Goal: Transaction & Acquisition: Book appointment/travel/reservation

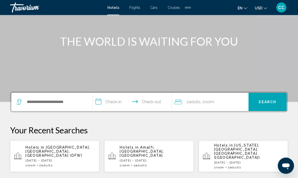
scroll to position [52, 0]
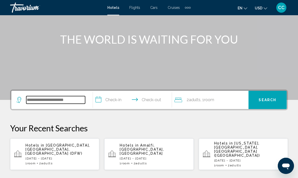
click at [38, 103] on input "Search widget" at bounding box center [55, 100] width 59 height 8
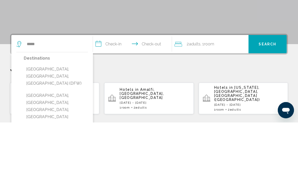
click at [33, 120] on button "[GEOGRAPHIC_DATA], [GEOGRAPHIC_DATA], [GEOGRAPHIC_DATA] (DFW)" at bounding box center [56, 132] width 64 height 24
type input "**********"
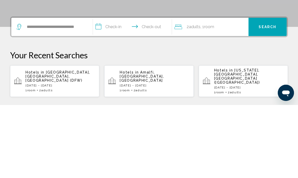
click at [108, 91] on input "**********" at bounding box center [133, 101] width 81 height 20
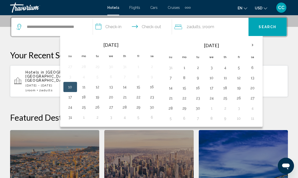
click at [251, 49] on th "Next month" at bounding box center [253, 44] width 14 height 11
click at [250, 49] on th "Next month" at bounding box center [253, 44] width 14 height 11
click at [125, 90] on button "16" at bounding box center [125, 87] width 8 height 7
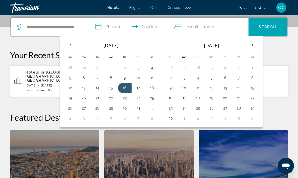
click at [138, 90] on button "17" at bounding box center [139, 87] width 8 height 7
type input "**********"
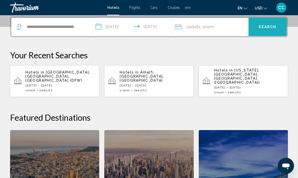
click at [263, 32] on button "Search" at bounding box center [268, 27] width 38 height 18
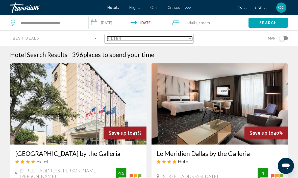
click at [118, 40] on span "Filter" at bounding box center [114, 38] width 14 height 4
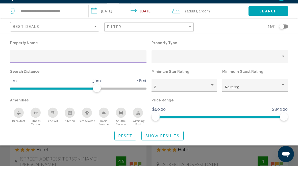
click at [160, 64] on div "Hotel Filters" at bounding box center [220, 69] width 131 height 10
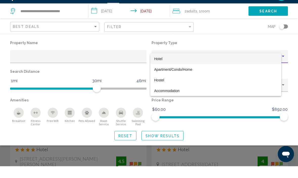
scroll to position [12, 0]
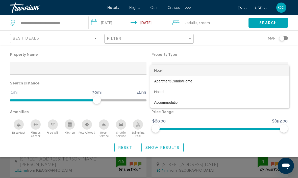
click at [25, 69] on div at bounding box center [149, 89] width 298 height 178
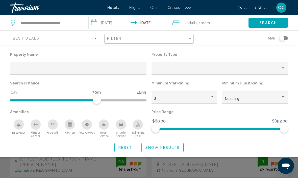
click at [19, 68] on input "Hotel Filters" at bounding box center [78, 70] width 131 height 4
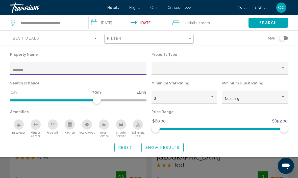
type input "********"
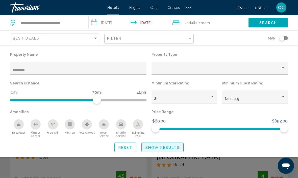
scroll to position [12, 0]
click at [163, 149] on span "Show Results" at bounding box center [163, 147] width 34 height 4
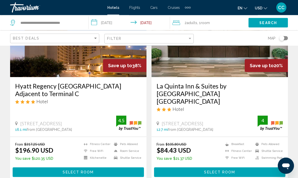
scroll to position [68, 0]
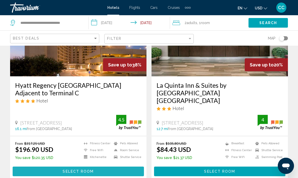
click at [16, 166] on button "Select Room" at bounding box center [78, 170] width 131 height 9
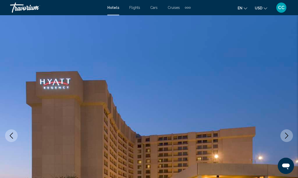
click at [9, 141] on img "Main content" at bounding box center [149, 135] width 298 height 240
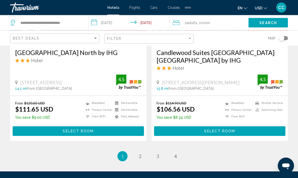
scroll to position [1078, 0]
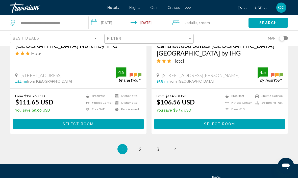
click at [137, 144] on ul "1 / 4 You're on page 1 page 2 page 3 page 4" at bounding box center [149, 149] width 278 height 10
click at [138, 144] on link "page 2" at bounding box center [140, 148] width 9 height 9
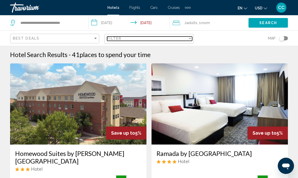
click at [186, 39] on div "Filter" at bounding box center [147, 38] width 80 height 4
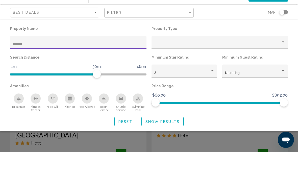
click at [13, 68] on input "*******" at bounding box center [78, 70] width 131 height 4
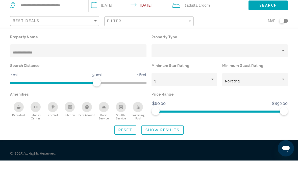
type input "**********"
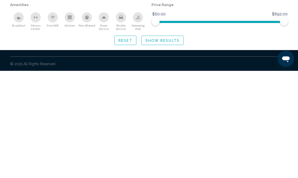
scroll to position [8, 0]
click at [162, 142] on button "Show Results" at bounding box center [163, 146] width 42 height 9
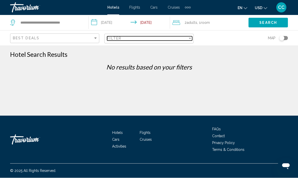
click at [129, 39] on div "Filter" at bounding box center [147, 38] width 80 height 4
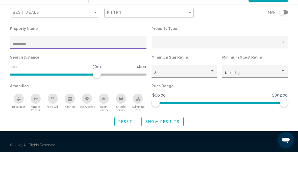
type input "********"
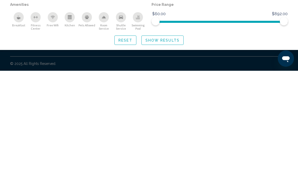
click at [153, 145] on span "Show Results" at bounding box center [163, 147] width 34 height 4
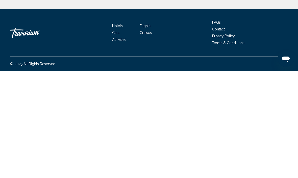
scroll to position [17, 0]
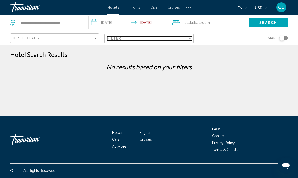
click at [118, 39] on span "Filter" at bounding box center [114, 38] width 14 height 4
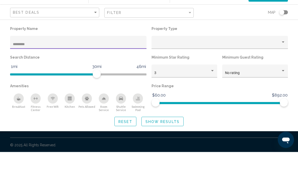
click at [35, 68] on input "********" at bounding box center [78, 70] width 131 height 4
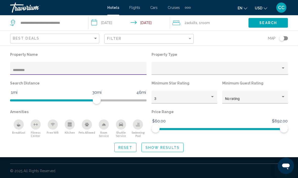
type input "*********"
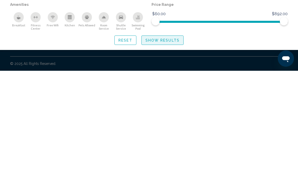
scroll to position [17, 0]
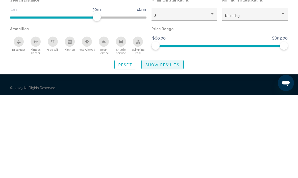
click at [153, 142] on button "Show Results" at bounding box center [163, 146] width 42 height 9
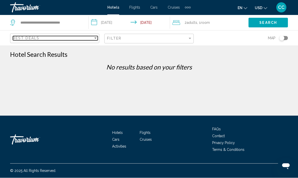
click at [28, 40] on span "Best Deals" at bounding box center [26, 38] width 27 height 4
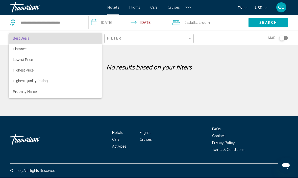
click at [186, 41] on div at bounding box center [149, 89] width 298 height 178
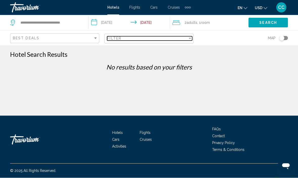
click at [165, 40] on div "Filter" at bounding box center [147, 38] width 80 height 4
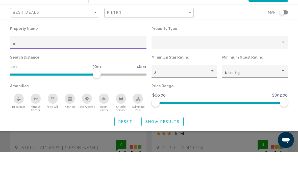
type input "*"
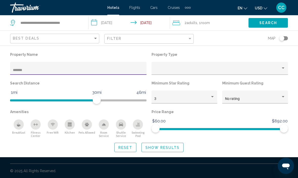
type input "*******"
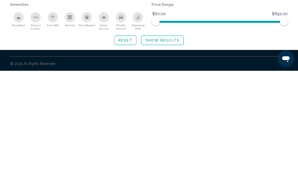
click at [153, 145] on span "Show Results" at bounding box center [163, 147] width 34 height 4
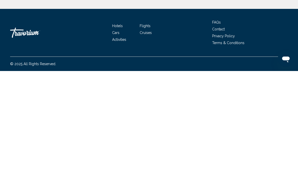
scroll to position [17, 0]
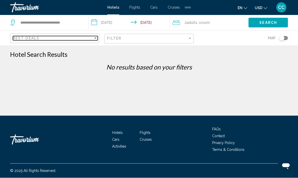
click at [95, 40] on div "Sort by" at bounding box center [95, 38] width 5 height 4
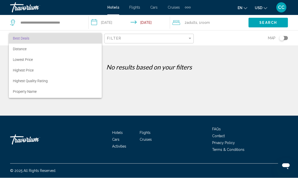
click at [188, 40] on div at bounding box center [149, 89] width 298 height 178
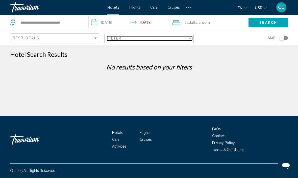
click at [185, 39] on div "Filter" at bounding box center [147, 38] width 80 height 4
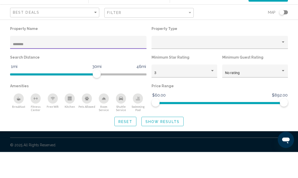
click at [37, 68] on input "*******" at bounding box center [78, 70] width 131 height 4
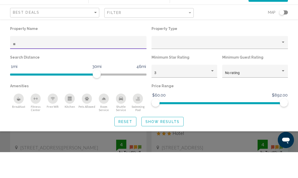
type input "*"
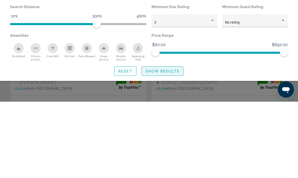
click at [150, 145] on span "Show Results" at bounding box center [163, 147] width 34 height 4
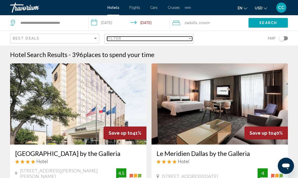
click at [110, 40] on span "Filter" at bounding box center [114, 38] width 14 height 4
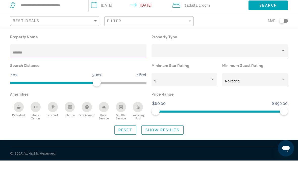
type input "*******"
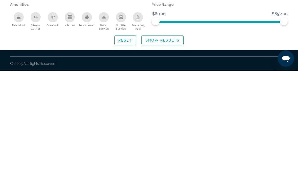
click at [149, 142] on button "Show Results" at bounding box center [163, 146] width 42 height 9
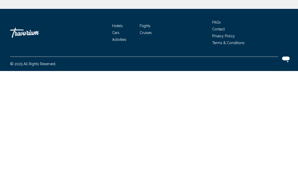
scroll to position [17, 0]
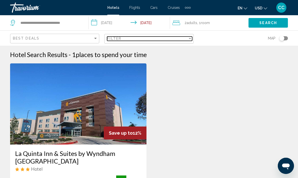
click at [113, 40] on span "Filter" at bounding box center [114, 38] width 14 height 4
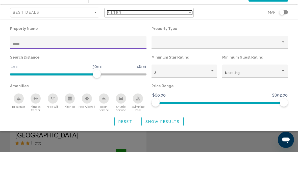
click at [115, 36] on span "Filter" at bounding box center [114, 38] width 14 height 4
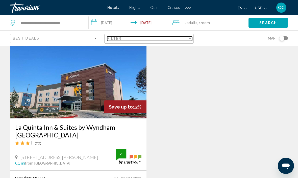
click at [134, 39] on div "Filter" at bounding box center [147, 38] width 80 height 4
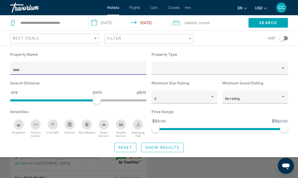
scroll to position [26, 0]
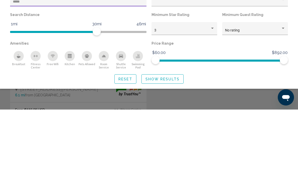
click at [120, 119] on div "Shuttle Service" at bounding box center [121, 124] width 10 height 10
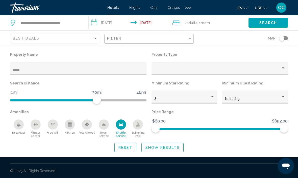
click at [51, 132] on span "Free Wifi" at bounding box center [53, 131] width 12 height 3
click at [19, 130] on span "Breakfast" at bounding box center [18, 131] width 13 height 3
click at [161, 147] on span "Show Results" at bounding box center [163, 147] width 34 height 4
